Goal: Find specific page/section: Find specific page/section

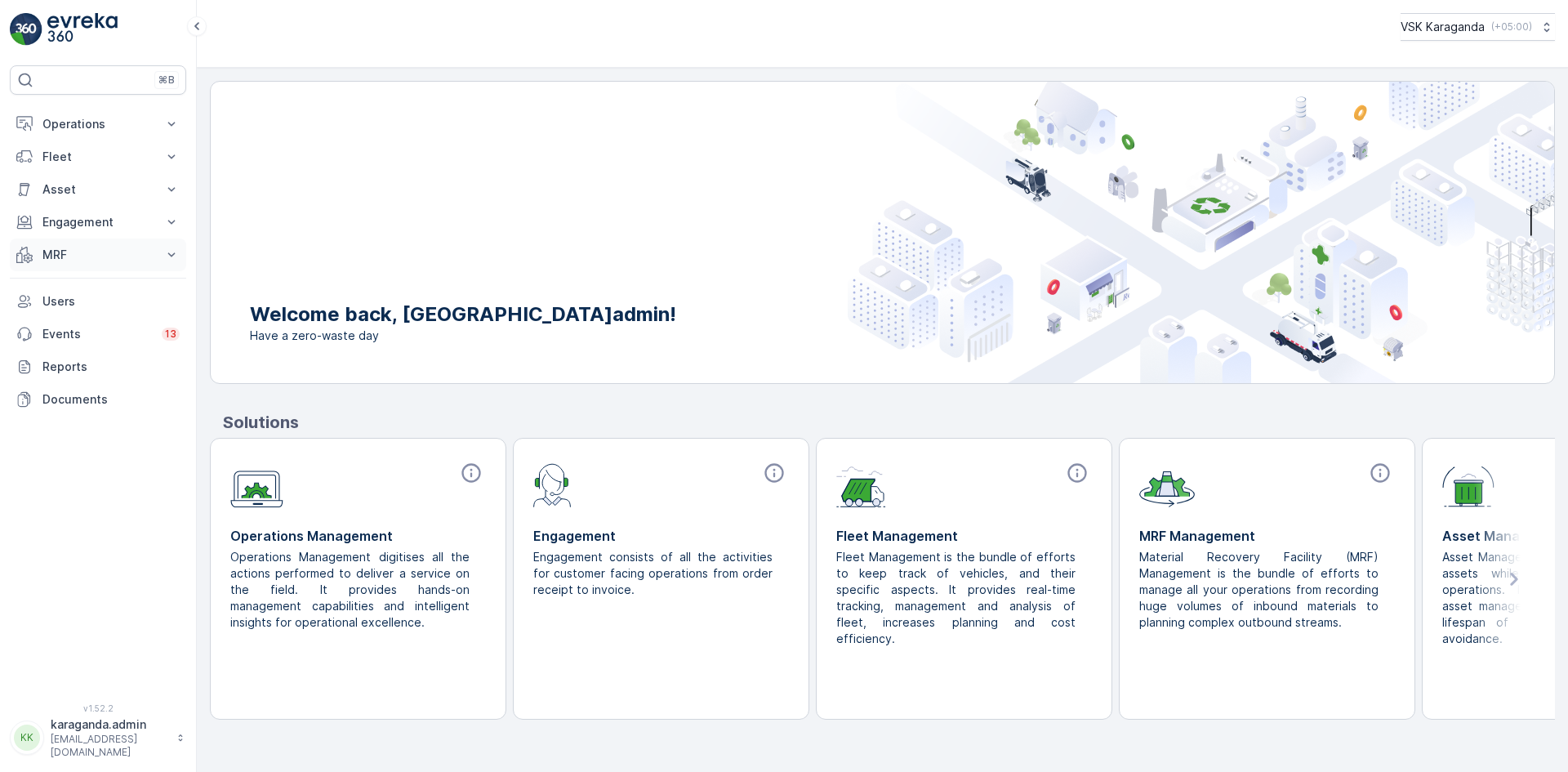
click at [44, 251] on p "MRF" at bounding box center [98, 255] width 111 height 16
click at [59, 289] on p "Входящий & Исходящий" at bounding box center [110, 282] width 137 height 16
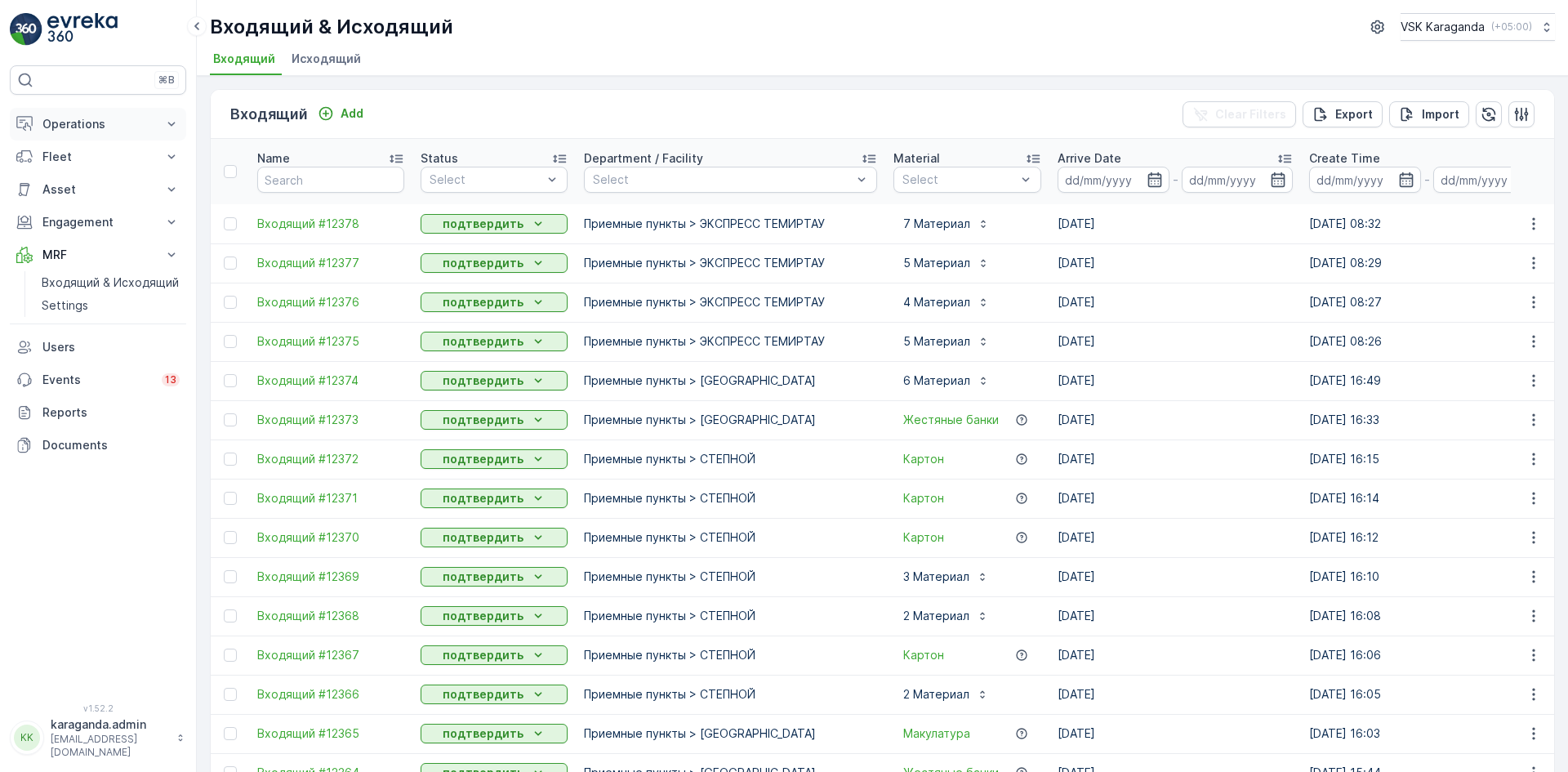
click at [76, 130] on p "Operations" at bounding box center [98, 124] width 111 height 16
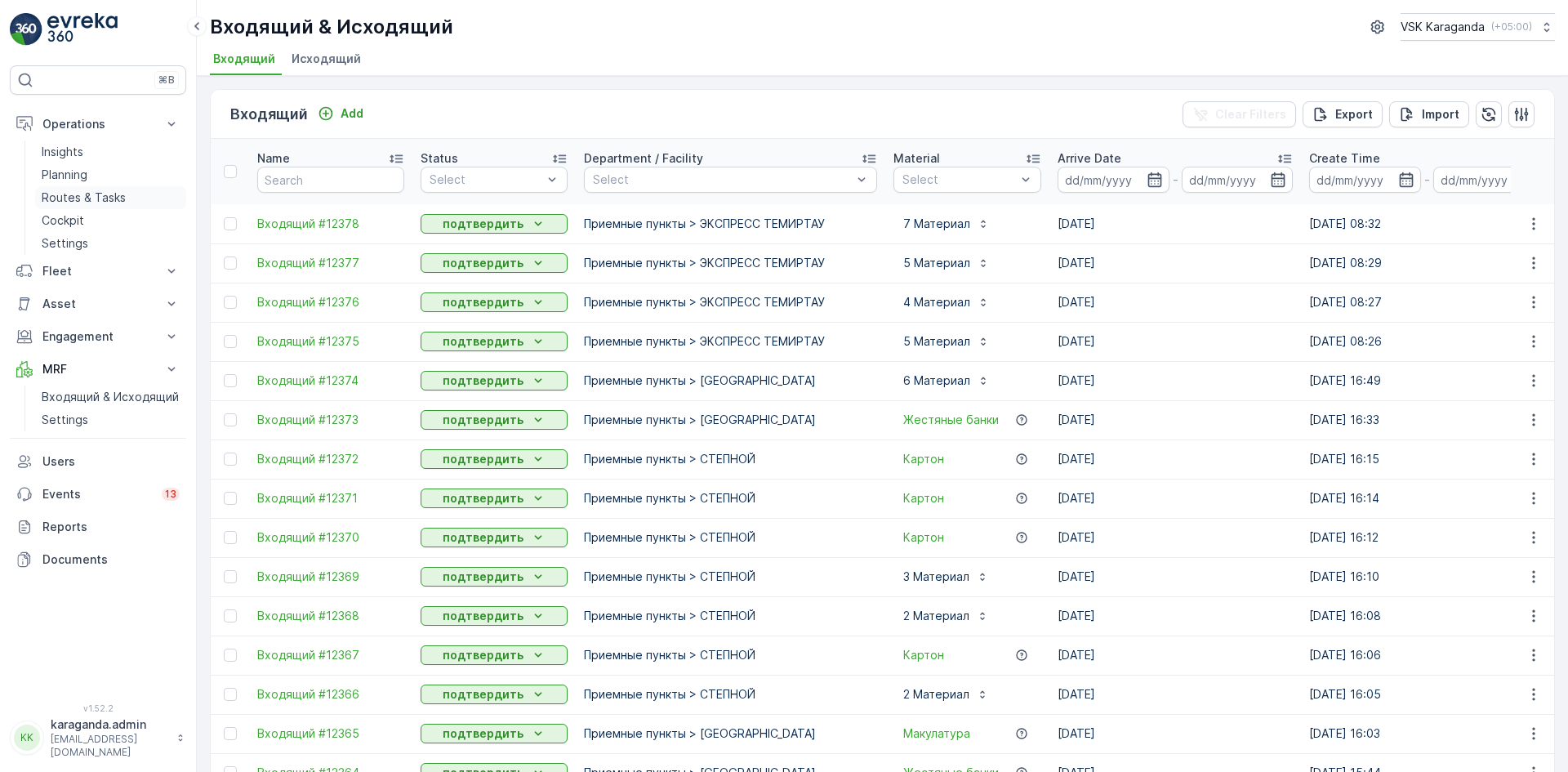
click at [74, 198] on p "Routes & Tasks" at bounding box center [84, 198] width 84 height 16
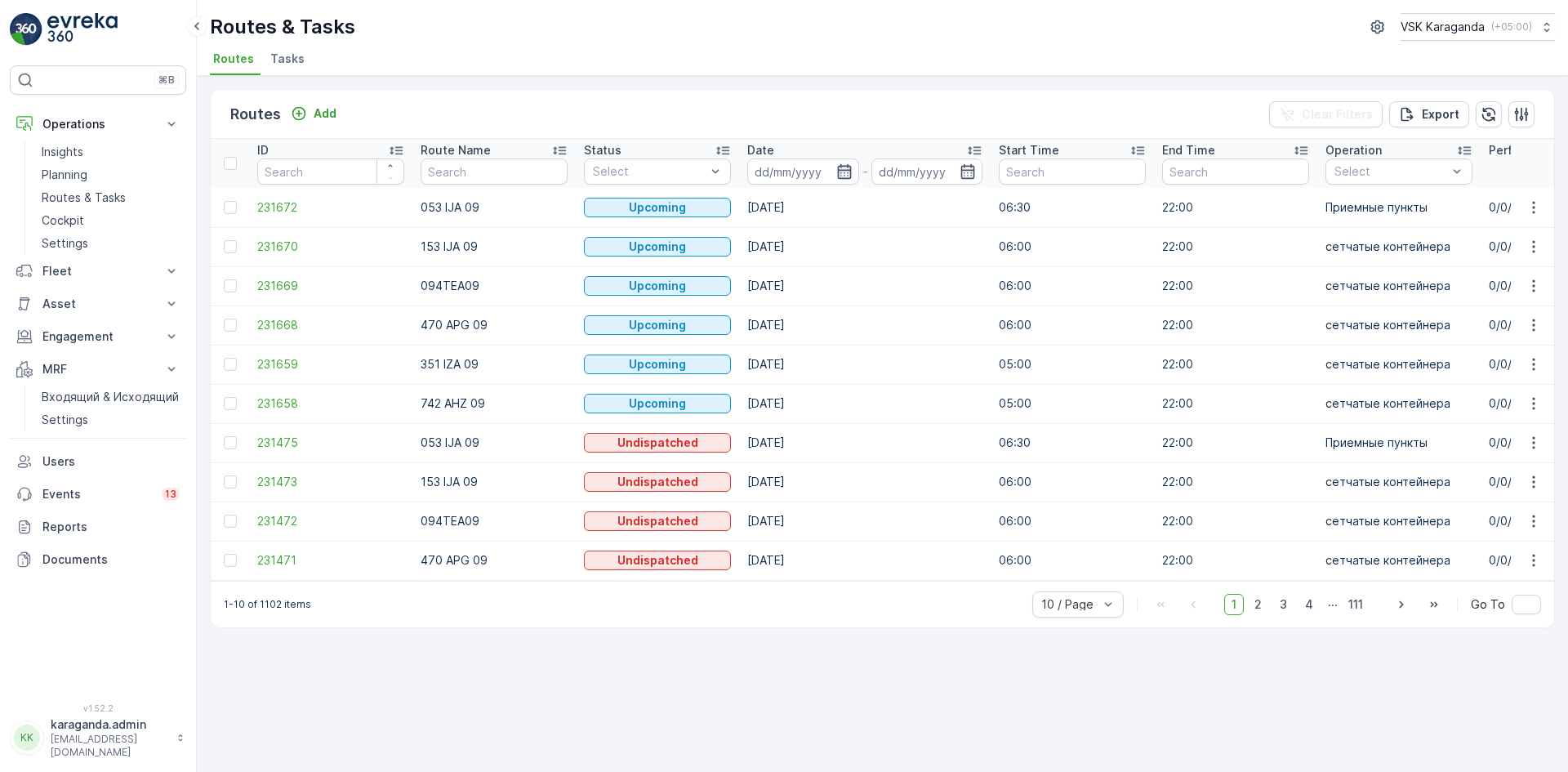
click at [841, 170] on icon "button" at bounding box center [844, 171] width 14 height 15
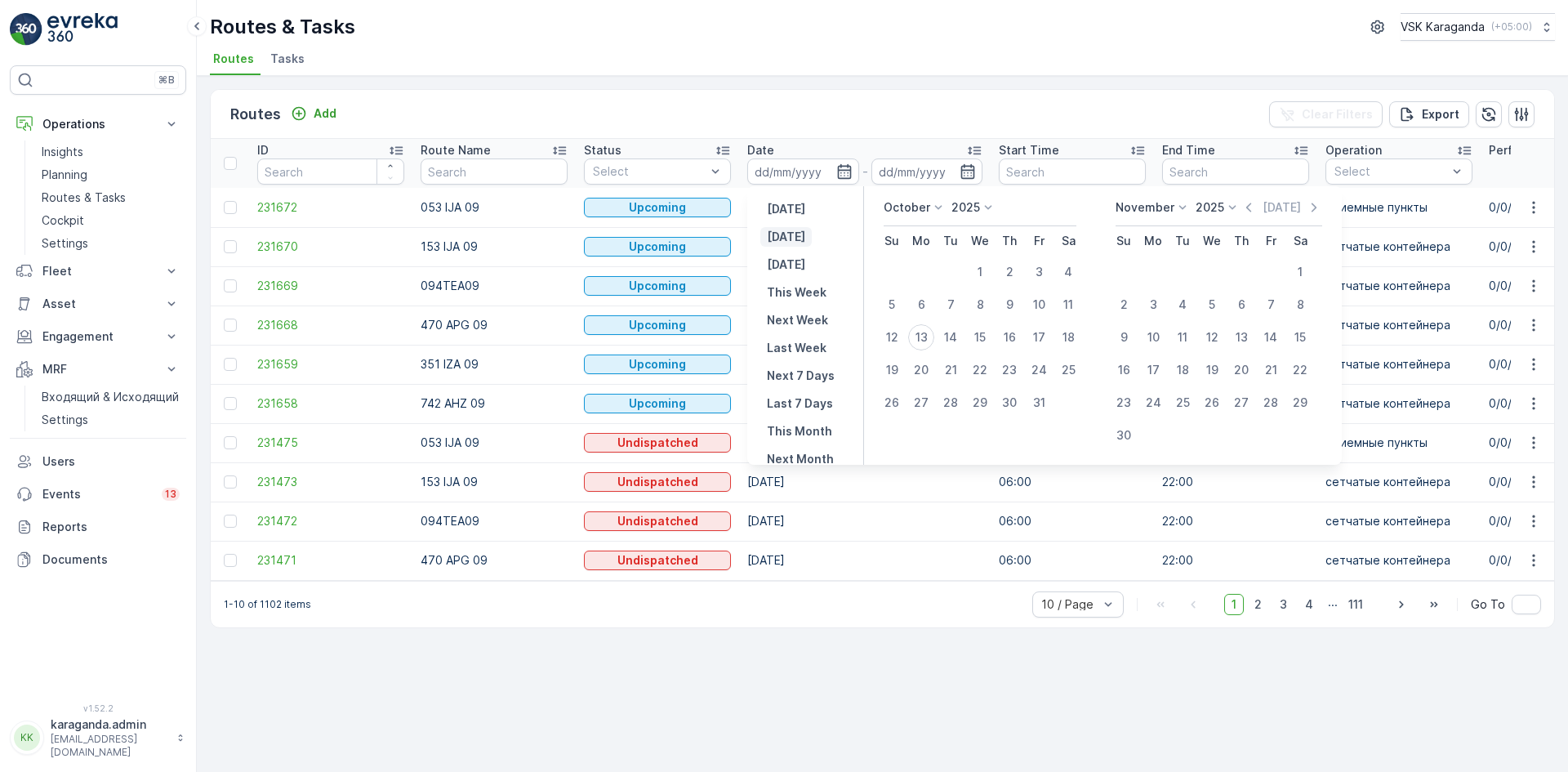
click at [796, 240] on p "[DATE]" at bounding box center [786, 237] width 39 height 16
type input "[DATE]"
